Goal: Obtain resource: Download file/media

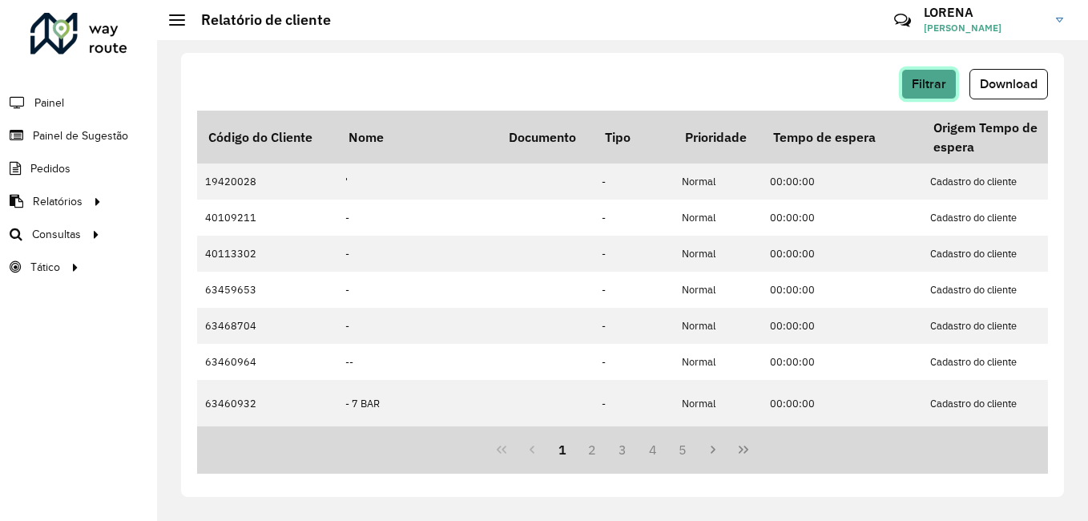
click at [911, 83] on button "Filtrar" at bounding box center [928, 84] width 55 height 30
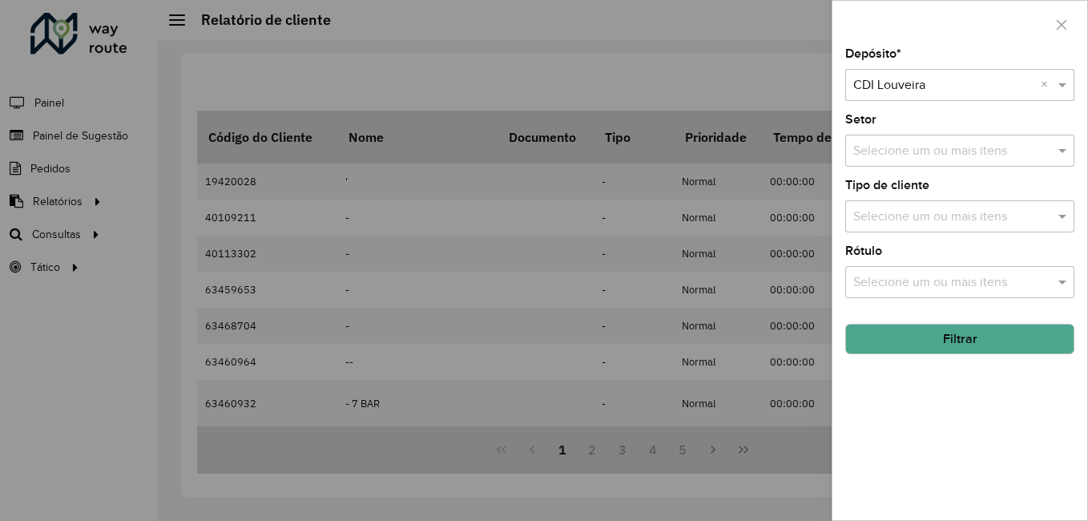
click at [749, 74] on div at bounding box center [544, 260] width 1088 height 521
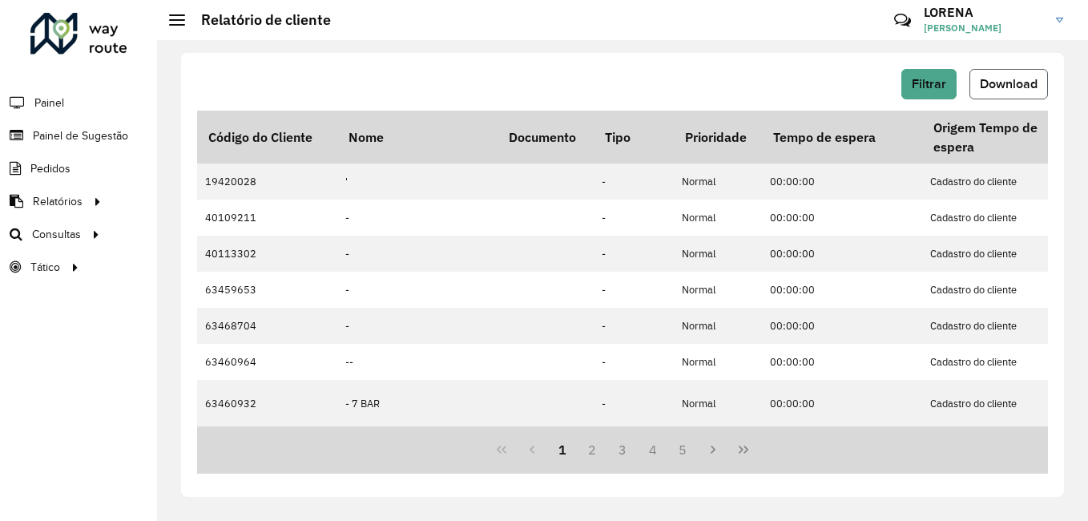
click at [1031, 92] on button "Download" at bounding box center [1008, 84] width 79 height 30
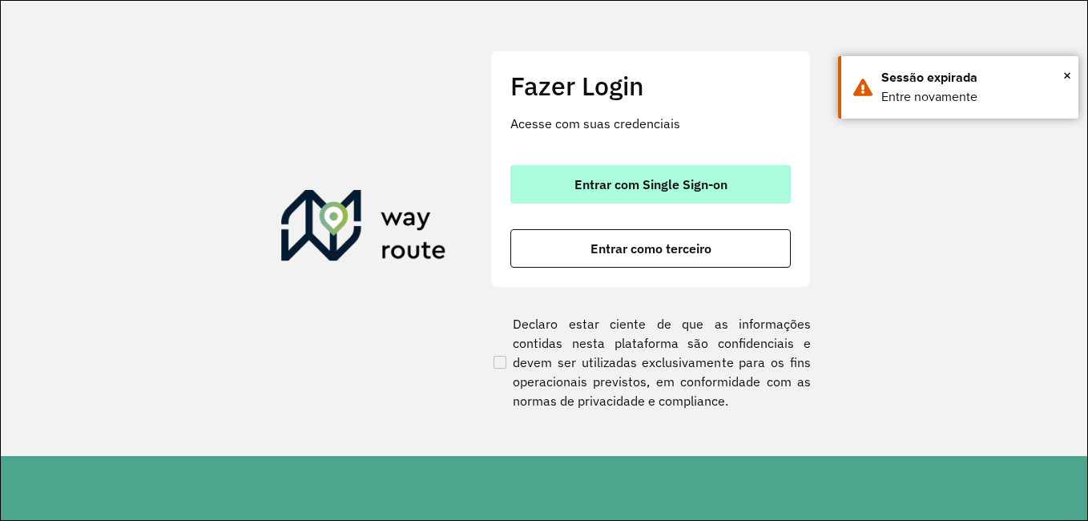
click at [681, 178] on span "Entrar com Single Sign-on" at bounding box center [650, 184] width 153 height 13
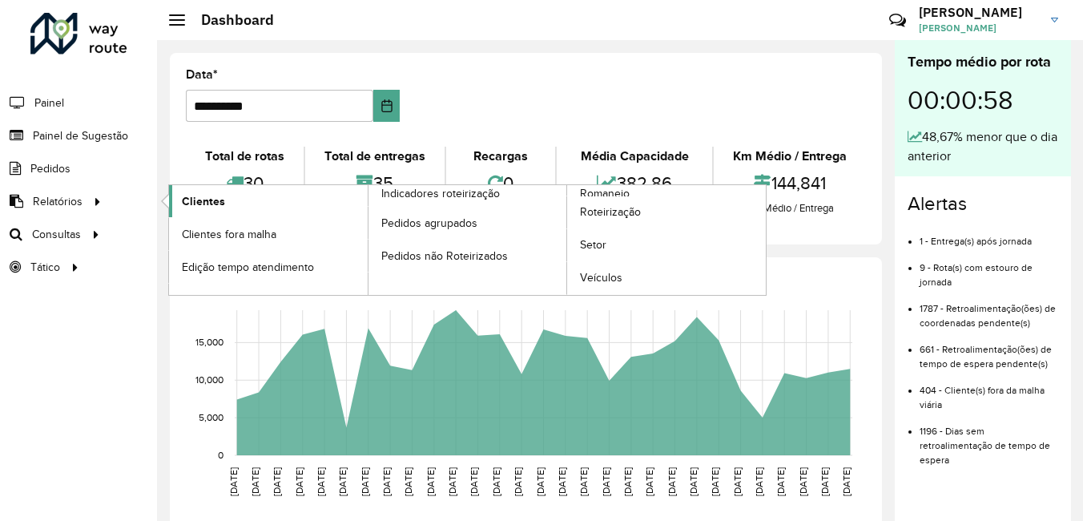
click at [203, 199] on span "Clientes" at bounding box center [203, 201] width 43 height 17
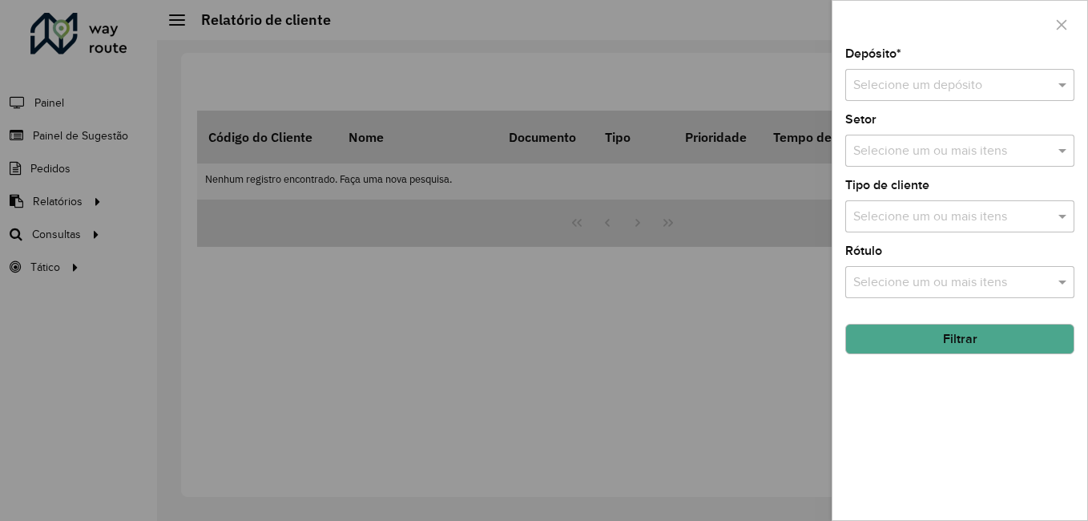
click at [977, 86] on input "text" at bounding box center [943, 85] width 181 height 19
click at [963, 124] on div "CDI Louveira" at bounding box center [960, 131] width 228 height 27
click at [999, 348] on button "Filtrar" at bounding box center [959, 339] width 229 height 30
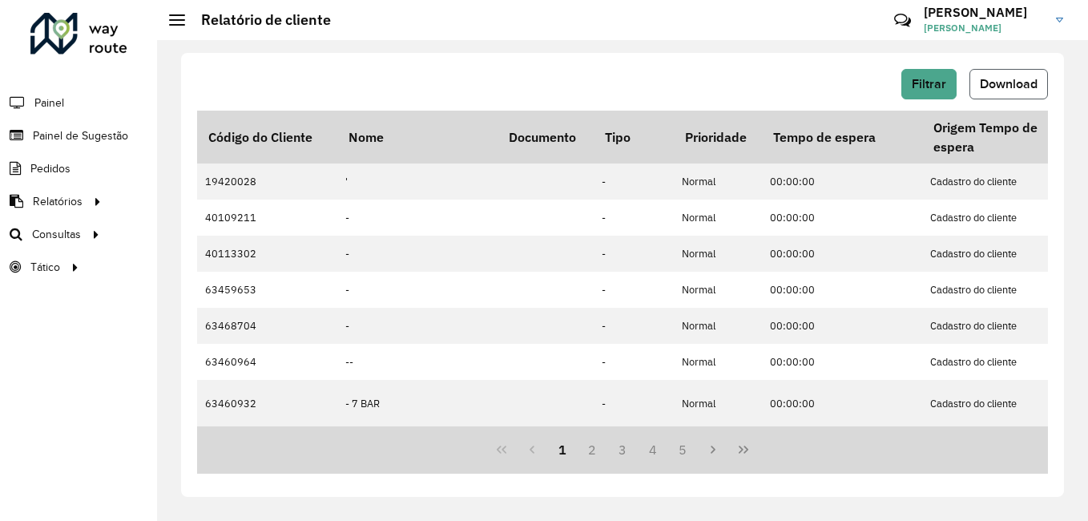
click at [985, 95] on button "Download" at bounding box center [1008, 84] width 79 height 30
